Goal: Communication & Community: Share content

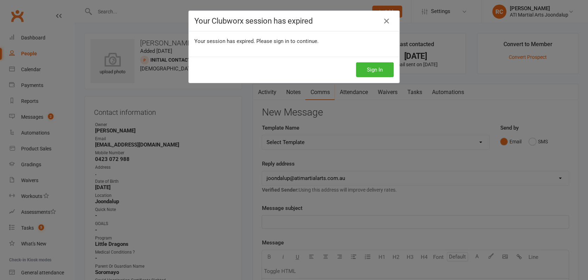
click at [377, 21] on h4 "Your Clubworx session has expired" at bounding box center [293, 21] width 199 height 9
click at [382, 21] on icon at bounding box center [386, 21] width 8 height 8
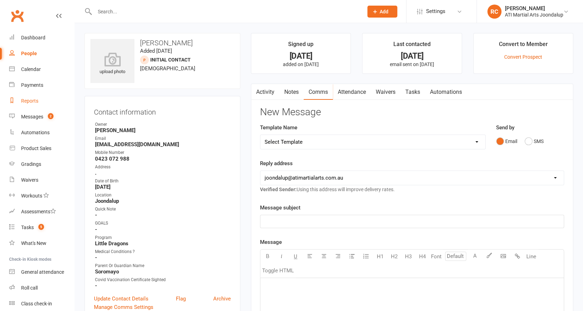
click at [39, 100] on link "Reports" at bounding box center [41, 101] width 65 height 16
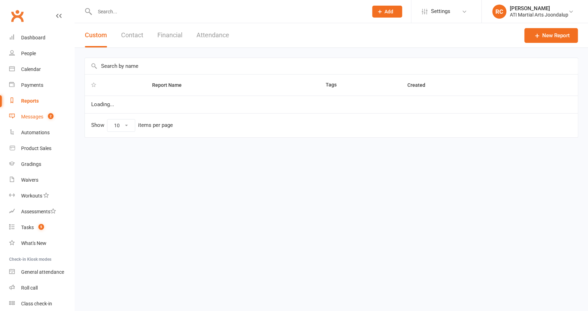
click at [34, 117] on div "Messages" at bounding box center [32, 117] width 22 height 6
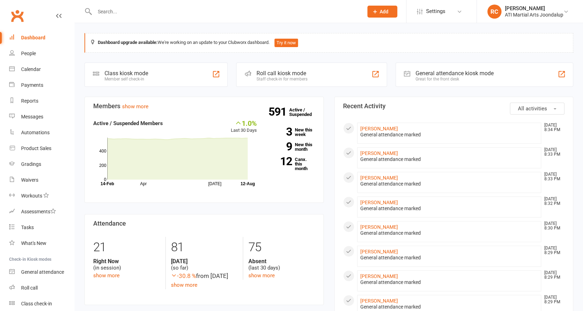
click at [57, 14] on icon at bounding box center [59, 16] width 6 height 6
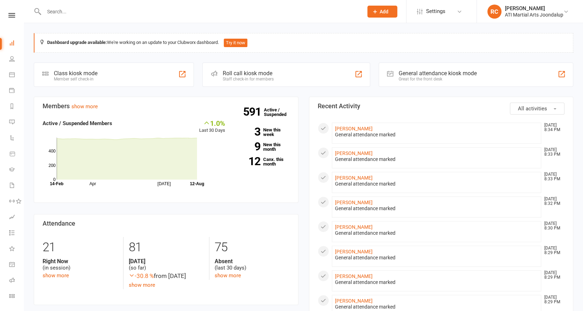
click at [11, 122] on icon at bounding box center [12, 122] width 6 height 6
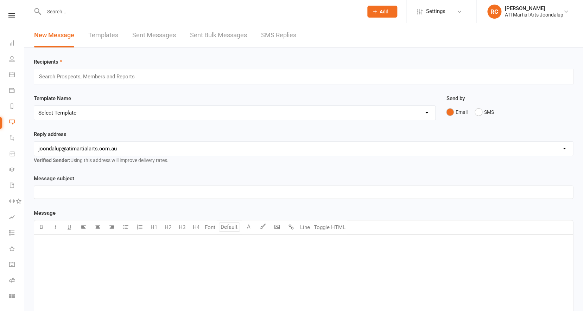
click at [128, 74] on input "text" at bounding box center [88, 76] width 101 height 9
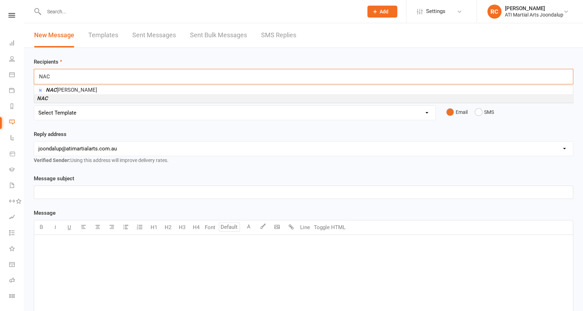
type input "NAC"
click at [129, 99] on li "NAC" at bounding box center [303, 98] width 539 height 8
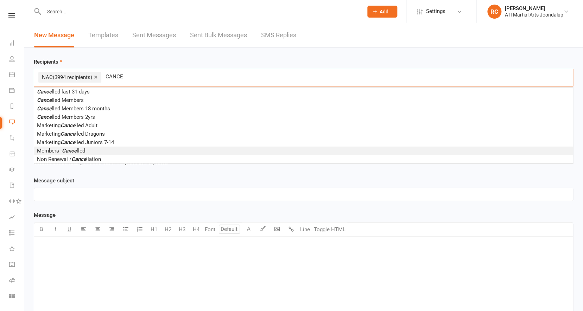
type input "CANCE"
click at [96, 148] on li "Members - Cance lled" at bounding box center [303, 151] width 539 height 8
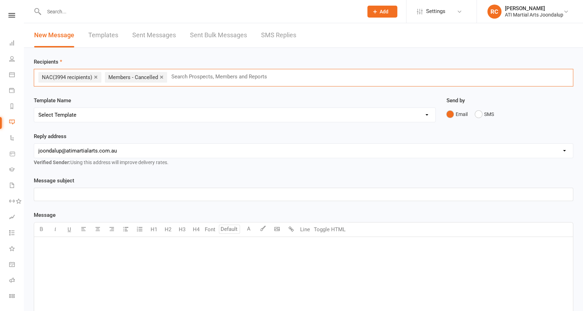
click at [113, 87] on div "× NAC (3994 recipients) × Members - Cancelled Search Prospects, Members and Rep…" at bounding box center [303, 78] width 539 height 18
click at [111, 81] on ul "× NAC (3994 recipients) × Members - Cancelled" at bounding box center [104, 77] width 132 height 6
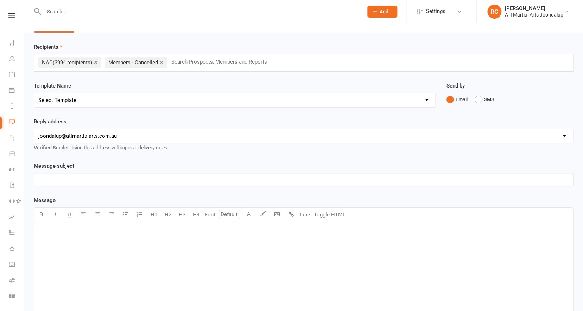
scroll to position [50, 0]
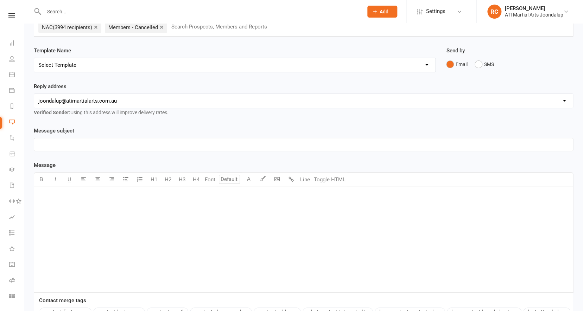
click at [65, 201] on p "﻿" at bounding box center [303, 196] width 530 height 8
click at [273, 188] on body "Prospect Member Non-attending contact Class / event Appointment Grading event T…" at bounding box center [291, 170] width 583 height 436
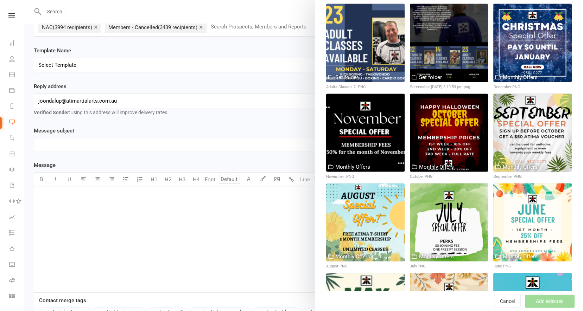
scroll to position [3024, 0]
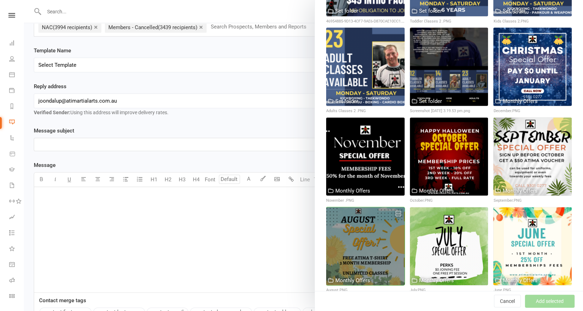
click at [381, 207] on div at bounding box center [365, 246] width 78 height 78
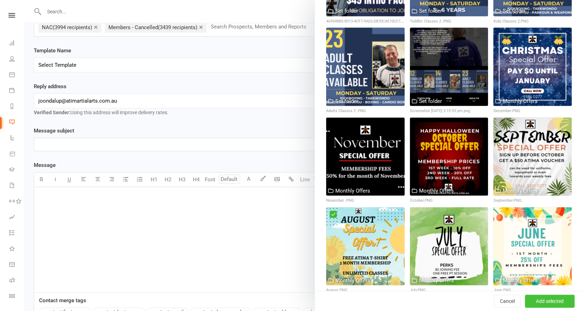
click at [549, 304] on button "Add selected" at bounding box center [550, 301] width 50 height 13
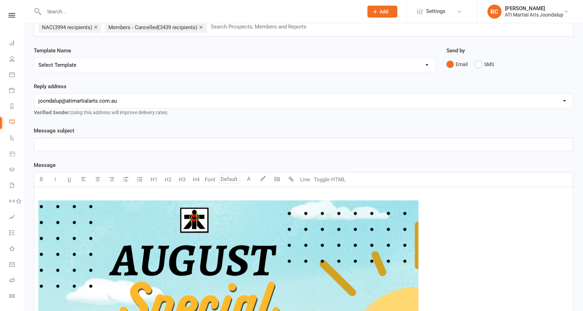
click at [94, 143] on p "﻿" at bounding box center [303, 144] width 530 height 8
click at [94, 145] on p "LIMITED TIME OFFER" at bounding box center [303, 144] width 530 height 8
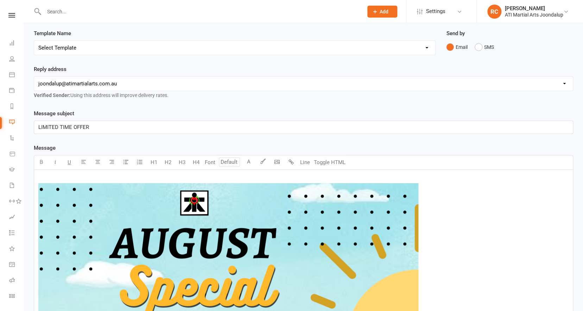
scroll to position [439, 0]
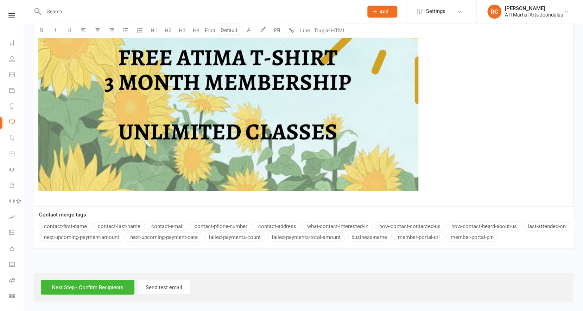
click at [107, 197] on p "﻿ ﻿ ﻿" at bounding box center [303, 2] width 530 height 399
click at [109, 289] on input "Next Step - Confirm Recipients" at bounding box center [88, 287] width 94 height 15
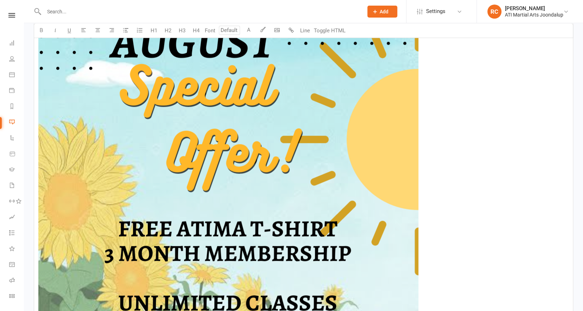
scroll to position [153, 0]
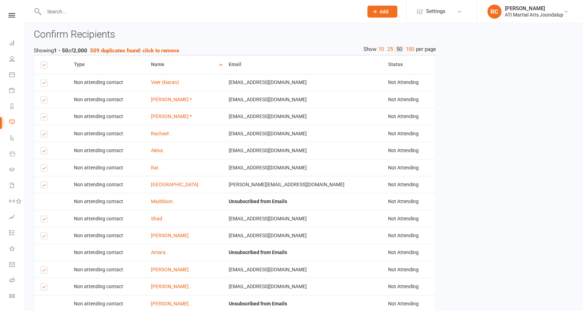
scroll to position [544, 0]
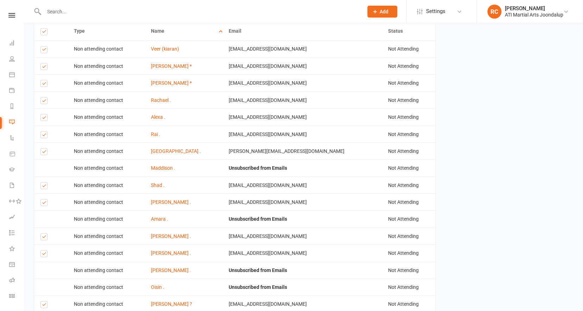
click at [44, 33] on label at bounding box center [44, 30] width 9 height 5
click at [44, 28] on input "checkbox" at bounding box center [42, 28] width 5 height 0
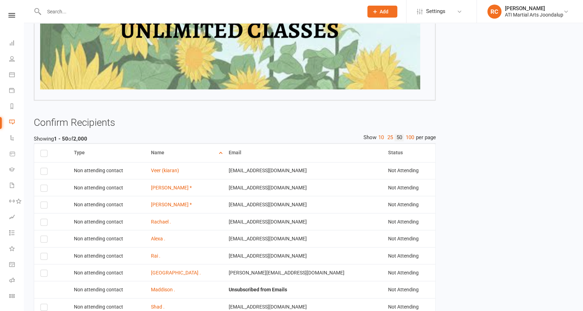
scroll to position [425, 0]
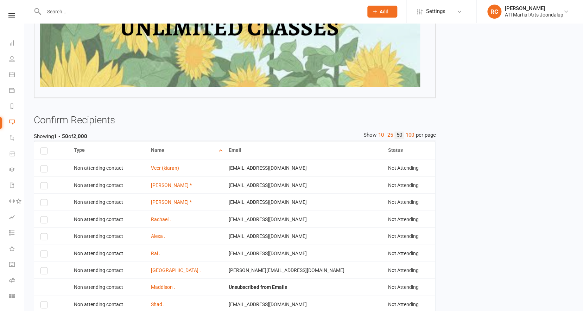
click at [48, 150] on label at bounding box center [44, 150] width 9 height 5
click at [45, 148] on input "checkbox" at bounding box center [42, 148] width 5 height 0
click at [45, 151] on label at bounding box center [44, 150] width 9 height 5
click at [45, 148] on input "checkbox" at bounding box center [42, 148] width 5 height 0
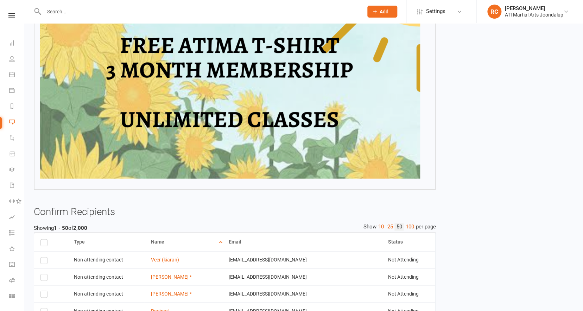
scroll to position [341, 0]
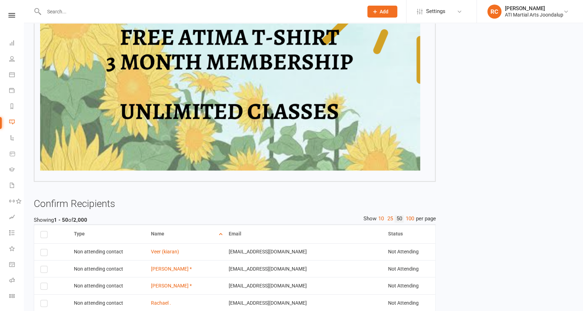
click at [46, 235] on label at bounding box center [44, 233] width 9 height 5
click at [45, 231] on input "checkbox" at bounding box center [42, 231] width 5 height 0
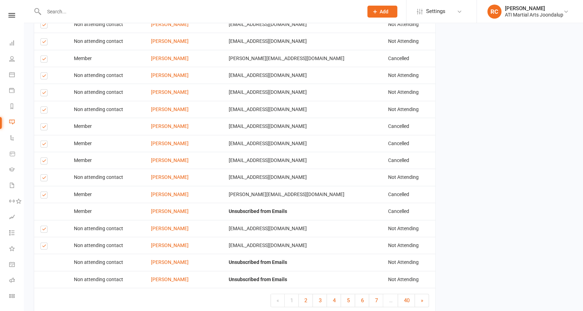
scroll to position [1181, 0]
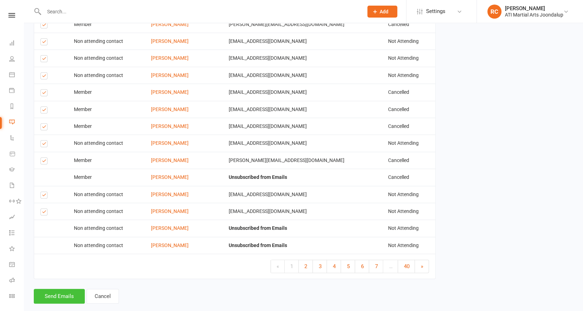
click at [71, 289] on button "Send Emails" at bounding box center [59, 296] width 51 height 15
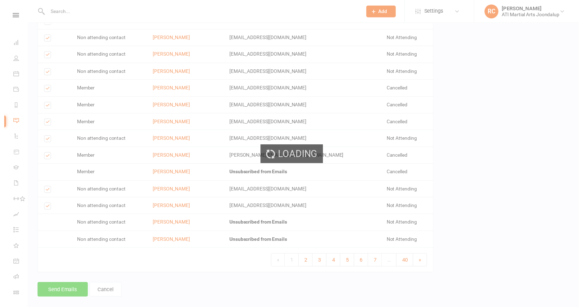
scroll to position [1178, 0]
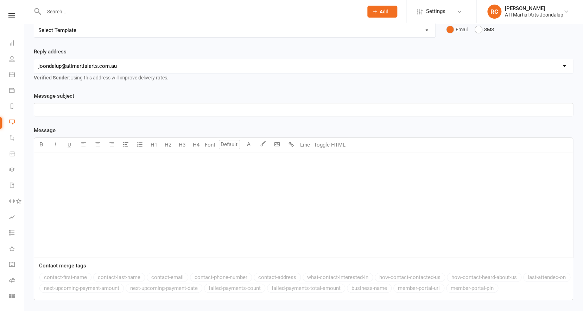
scroll to position [93, 0]
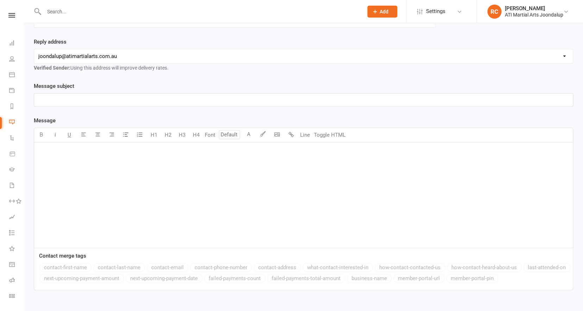
click at [110, 158] on div "﻿" at bounding box center [303, 195] width 539 height 106
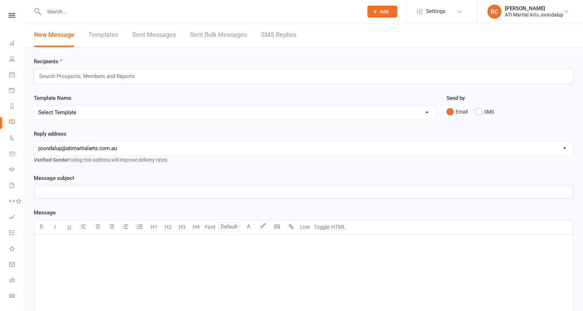
scroll to position [0, 0]
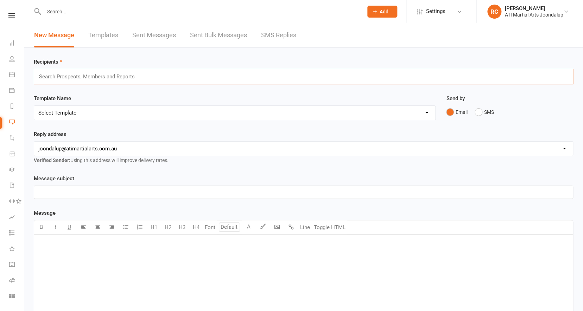
click at [86, 78] on input "text" at bounding box center [88, 76] width 101 height 9
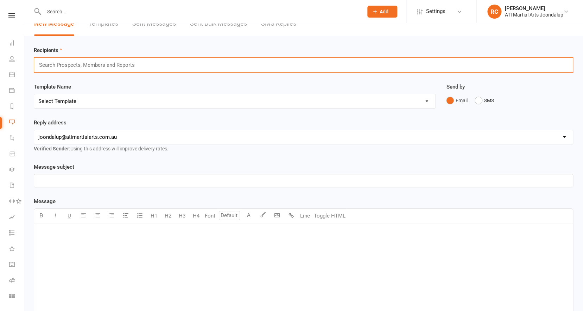
scroll to position [13, 0]
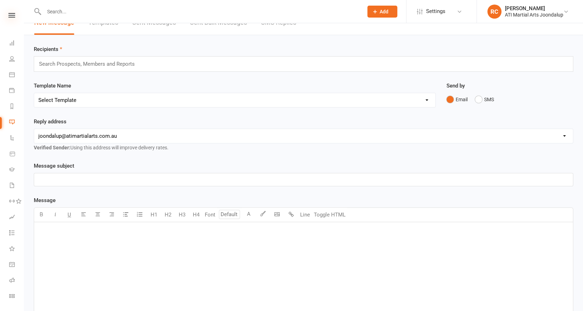
click at [11, 17] on icon at bounding box center [11, 15] width 7 height 5
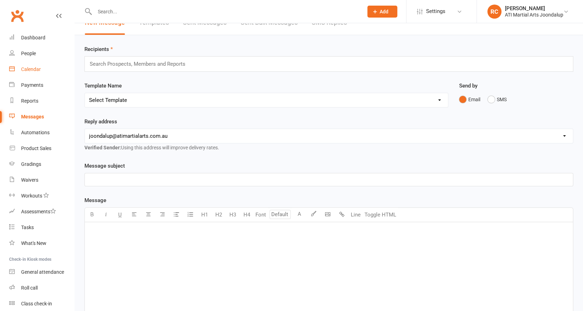
click at [34, 69] on div "Calendar" at bounding box center [31, 69] width 20 height 6
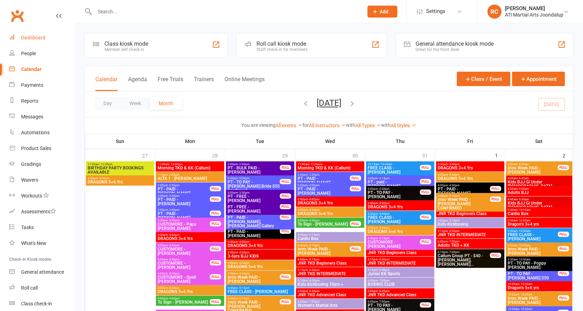
scroll to position [24, 0]
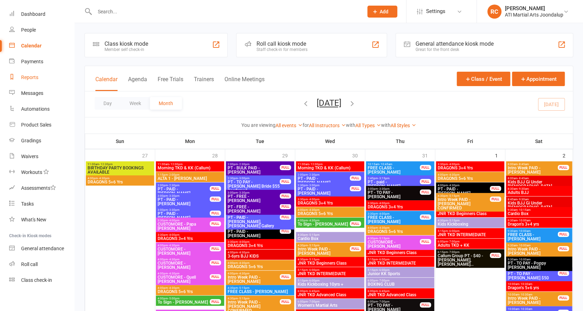
click at [24, 80] on link "Reports" at bounding box center [41, 78] width 65 height 16
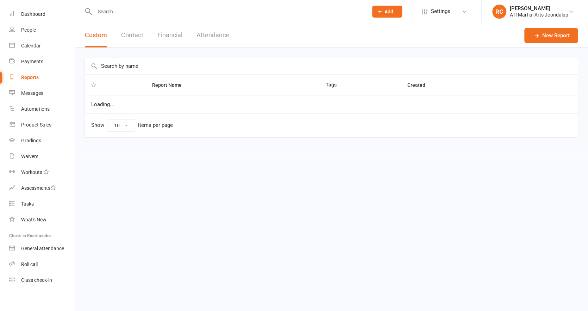
select select "100"
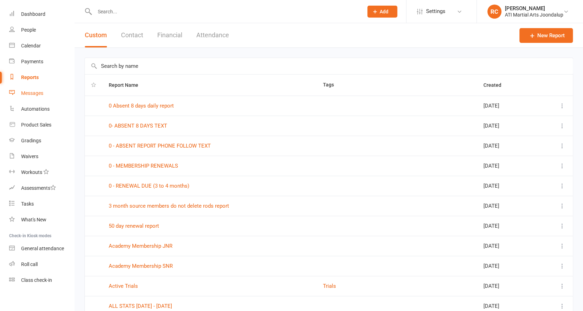
click at [31, 91] on div "Messages" at bounding box center [32, 93] width 22 height 6
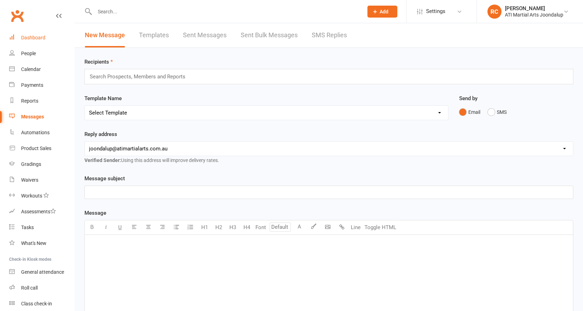
click at [40, 39] on div "Dashboard" at bounding box center [33, 38] width 24 height 6
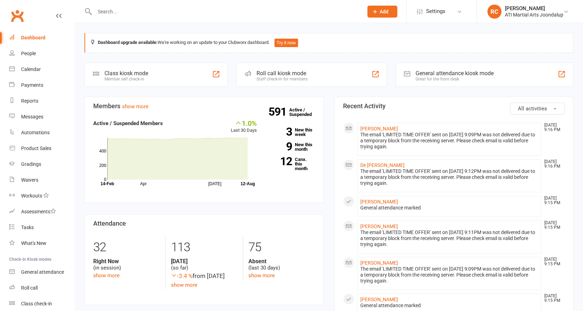
click at [56, 14] on icon at bounding box center [59, 16] width 6 height 6
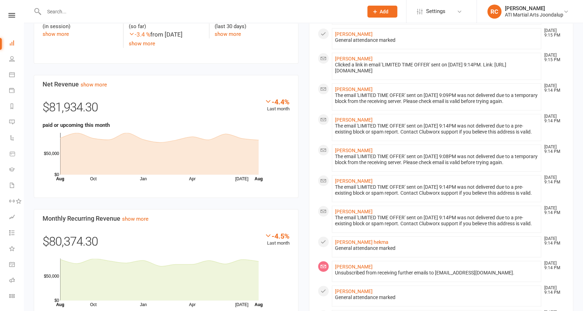
scroll to position [269, 0]
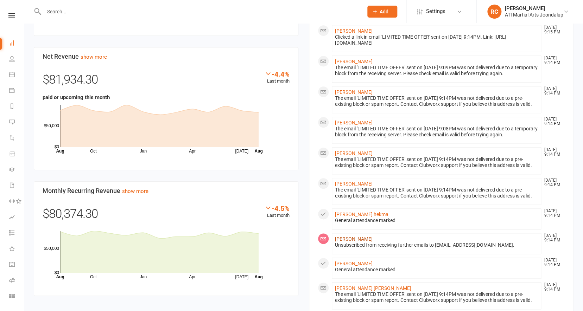
click at [349, 242] on link "[PERSON_NAME]" at bounding box center [354, 239] width 38 height 6
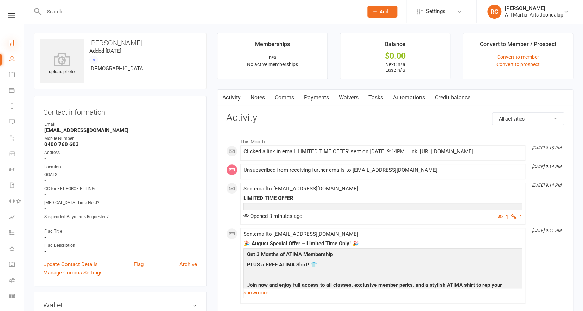
click at [13, 42] on icon at bounding box center [12, 43] width 6 height 6
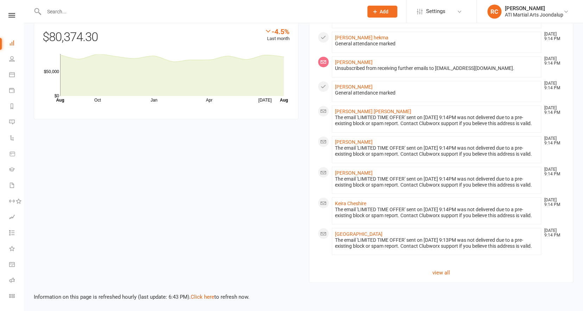
scroll to position [494, 0]
click at [443, 276] on link "view all" at bounding box center [441, 272] width 247 height 8
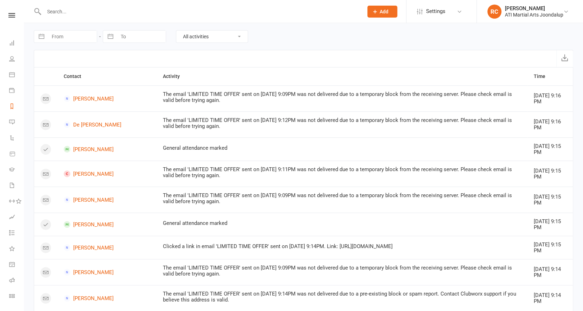
click at [15, 107] on link "Reports" at bounding box center [16, 107] width 14 height 16
select select "100"
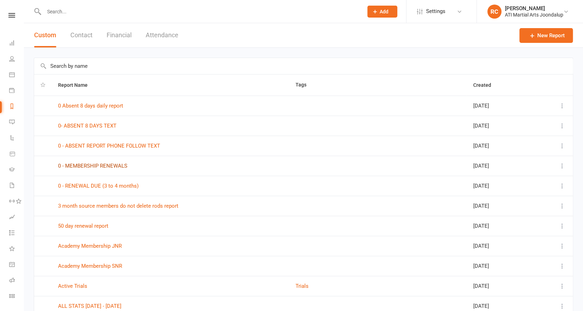
click at [86, 169] on link "0 - MEMBERSHIP RENEWALS" at bounding box center [92, 166] width 69 height 6
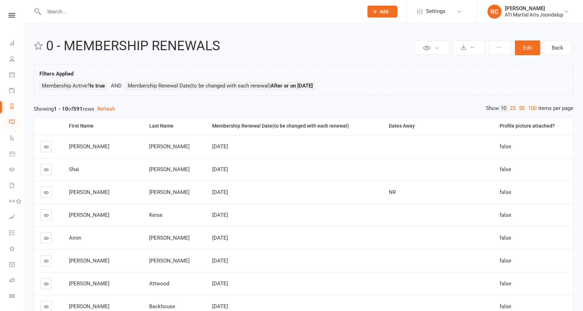
click at [12, 120] on icon at bounding box center [12, 122] width 6 height 6
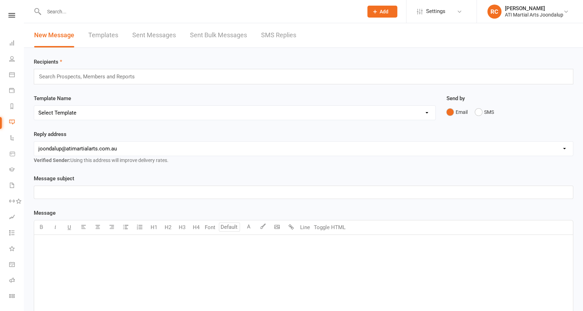
click at [267, 35] on link "SMS Replies" at bounding box center [278, 35] width 35 height 24
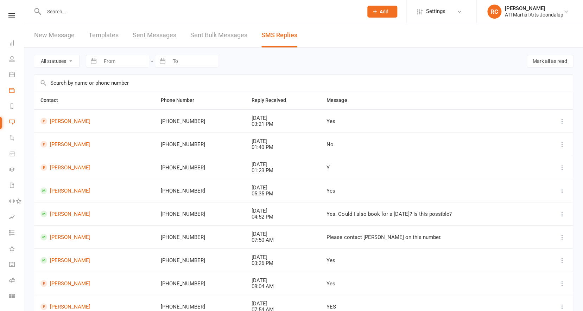
click at [11, 94] on link "Payments" at bounding box center [16, 91] width 14 height 16
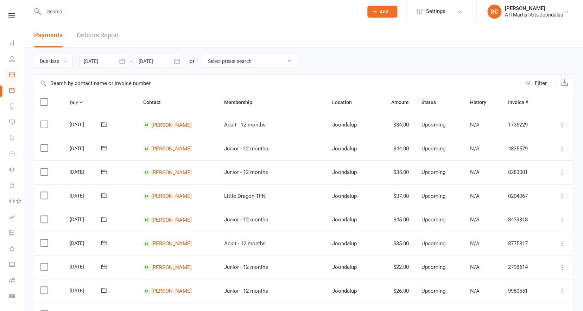
click at [10, 73] on icon at bounding box center [12, 75] width 6 height 6
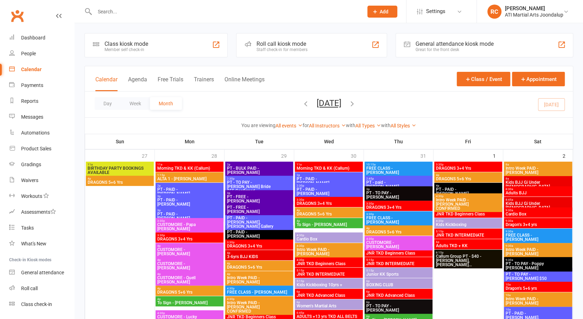
click at [98, 84] on button "Calendar" at bounding box center [106, 83] width 22 height 15
click at [85, 80] on div "Calendar Agenda Free Trials Trainers Online Meetings Class / Event Appointment" at bounding box center [329, 78] width 488 height 25
click at [90, 81] on div "Calendar Agenda Free Trials Trainers Online Meetings Class / Event Appointment" at bounding box center [329, 78] width 488 height 25
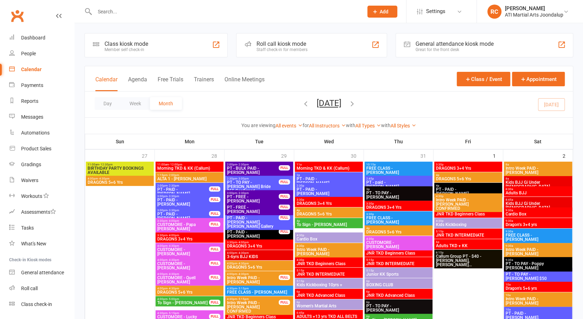
click at [90, 78] on div "Calendar Agenda Free Trials Trainers Online Meetings Class / Event Appointment" at bounding box center [329, 78] width 488 height 25
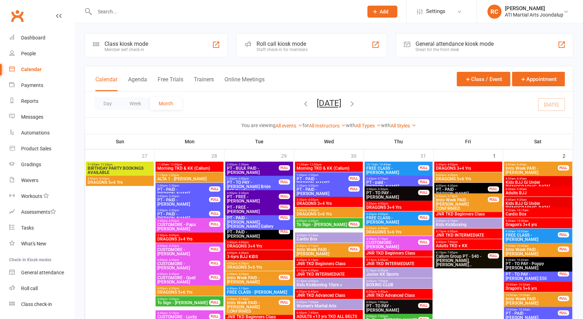
click at [56, 15] on icon at bounding box center [59, 16] width 6 height 6
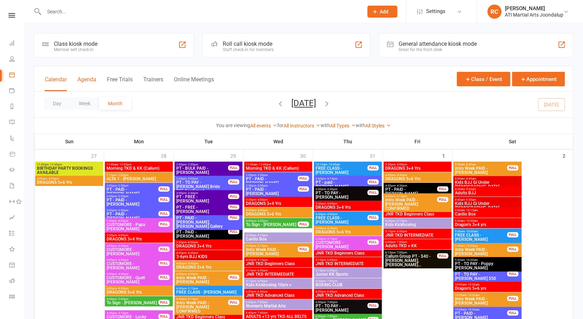
click at [90, 80] on button "Agenda" at bounding box center [86, 83] width 19 height 15
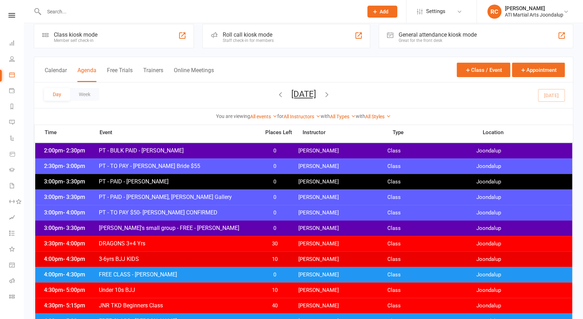
scroll to position [21, 0]
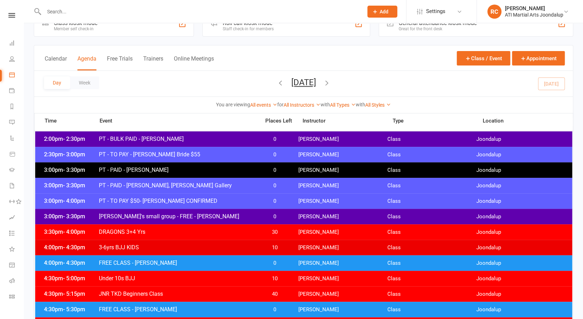
click at [314, 82] on button "[DATE]" at bounding box center [303, 82] width 25 height 10
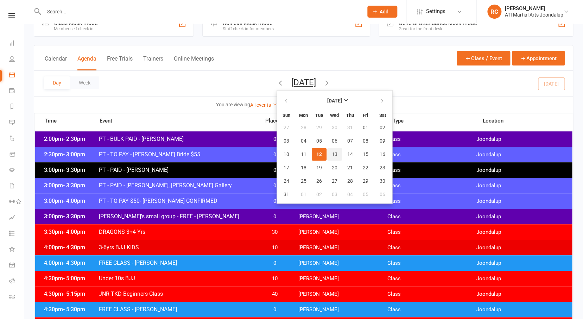
click at [332, 153] on span "13" at bounding box center [335, 154] width 6 height 6
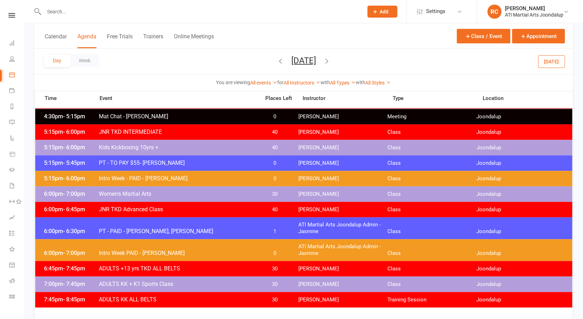
scroll to position [0, 0]
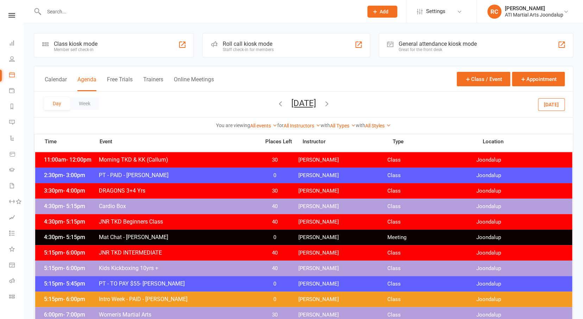
click at [331, 104] on div "[DATE] [DATE] Sun Mon Tue Wed Thu Fri Sat 27 28 29 30 31 01 02 03 04 05 06 07 0…" at bounding box center [304, 104] width 54 height 12
click at [331, 104] on icon "button" at bounding box center [327, 104] width 8 height 8
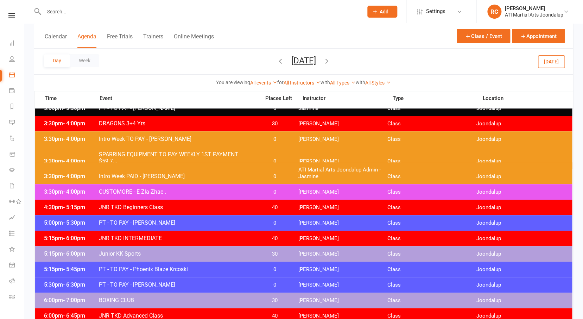
scroll to position [164, 0]
